Goal: Check status

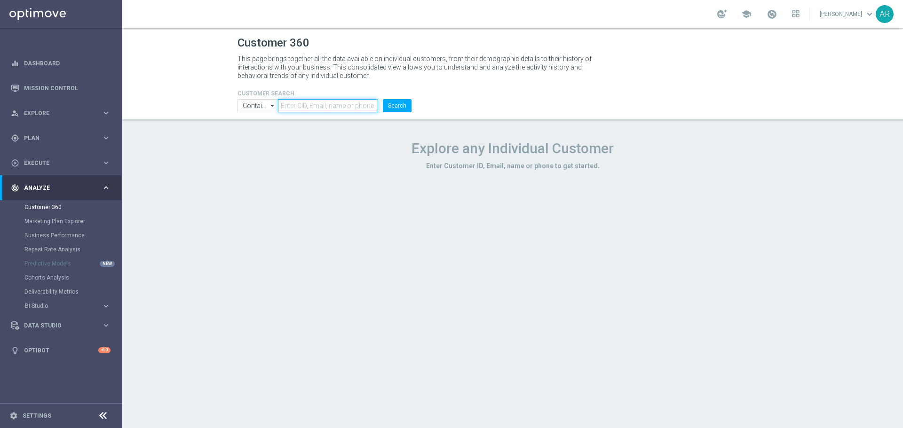
click at [300, 105] on input "text" at bounding box center [328, 105] width 100 height 13
paste input "2292932"
type input "2292932"
click at [401, 105] on button "Search" at bounding box center [397, 105] width 29 height 13
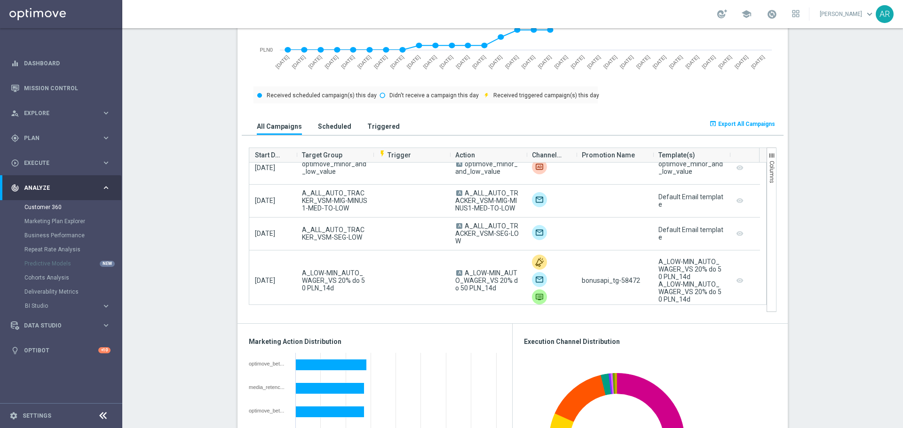
scroll to position [2022, 0]
